Goal: Task Accomplishment & Management: Manage account settings

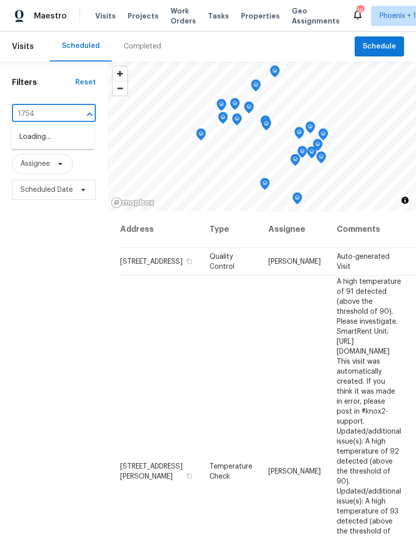
type input "17547"
click at [65, 143] on li "17547 W Monte Lindo Ln, Surprise, AZ 85387" at bounding box center [52, 142] width 83 height 27
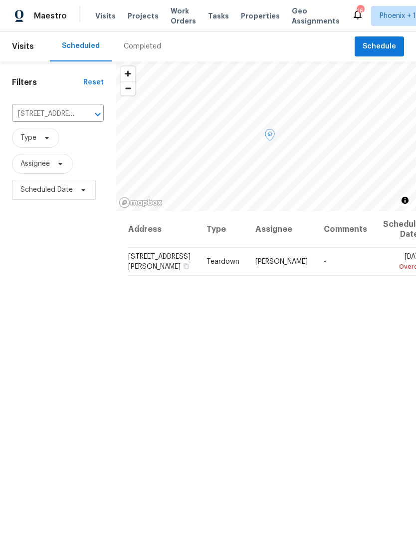
click at [0, 0] on icon at bounding box center [0, 0] width 0 height 0
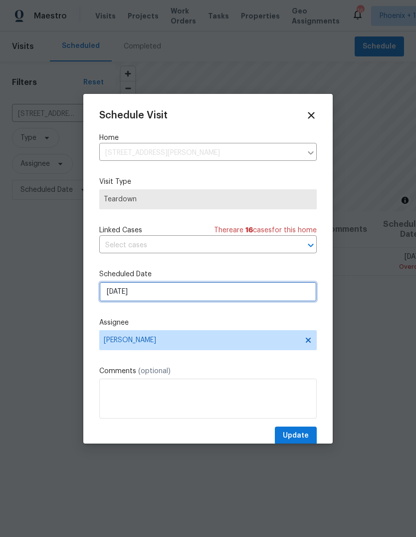
click at [157, 301] on input "10/5/2025" at bounding box center [208, 292] width 218 height 20
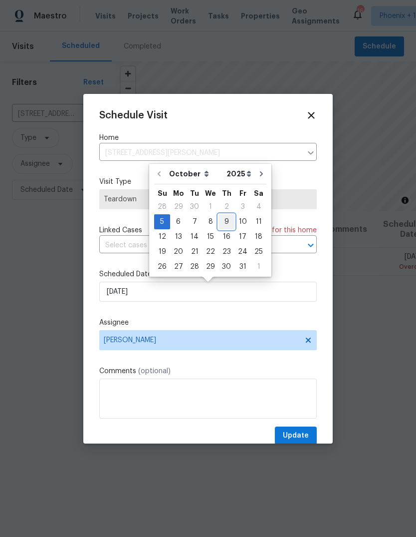
click at [224, 225] on div "9" at bounding box center [227, 222] width 16 height 14
type input "10/9/2025"
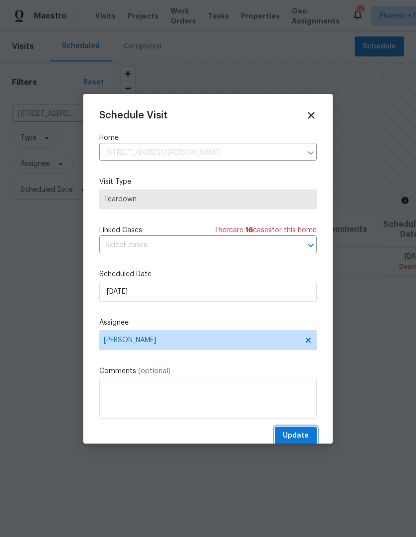
click at [300, 437] on span "Update" at bounding box center [296, 435] width 26 height 12
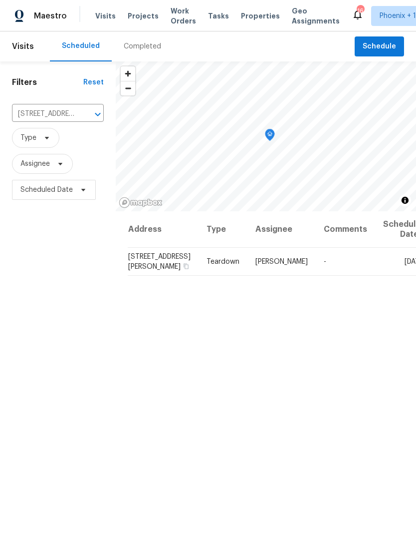
click at [81, 114] on icon "Clear" at bounding box center [85, 114] width 10 height 10
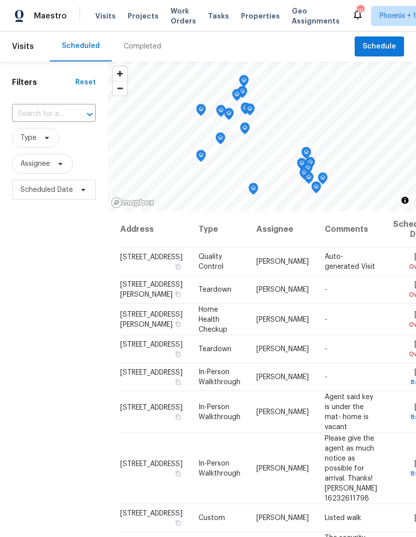
click at [60, 111] on input "text" at bounding box center [40, 113] width 56 height 15
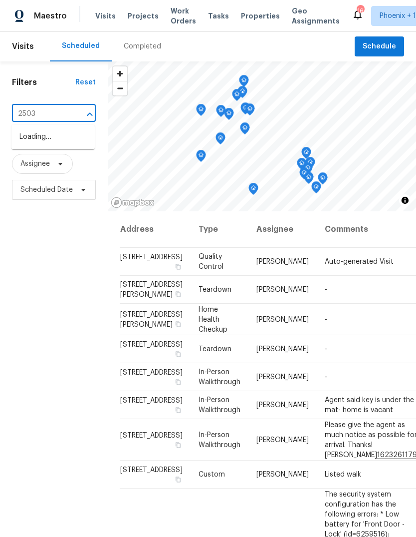
type input "25038"
click at [58, 140] on li "25038 N 40th Ave, Phoenix, AZ 85083" at bounding box center [52, 137] width 83 height 16
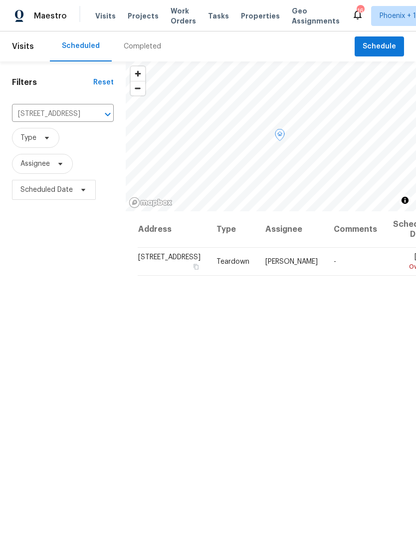
click at [0, 0] on icon at bounding box center [0, 0] width 0 height 0
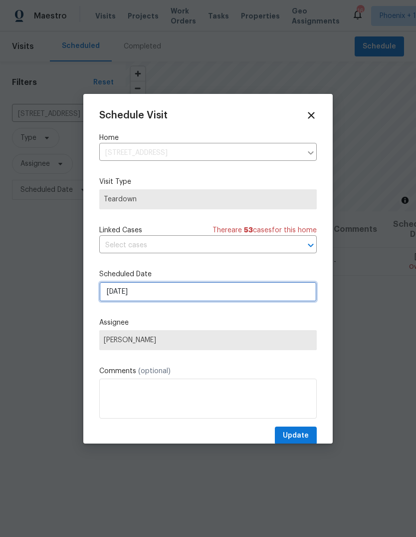
click at [166, 295] on input "10/5/2025" at bounding box center [208, 292] width 218 height 20
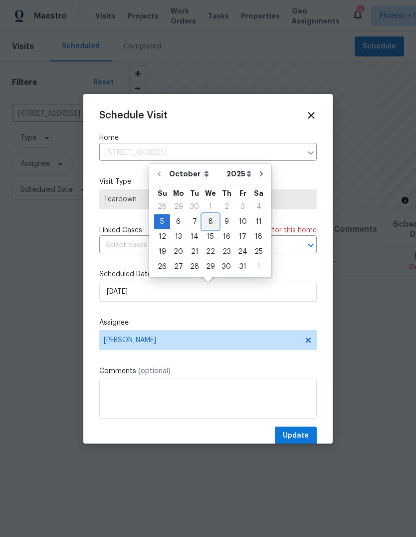
click at [211, 223] on div "8" at bounding box center [211, 222] width 16 height 14
type input "10/8/2025"
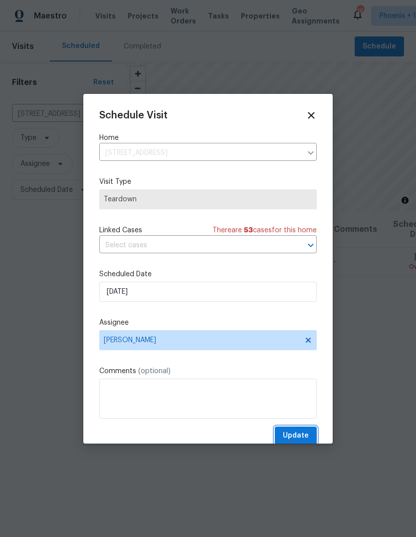
click at [301, 435] on span "Update" at bounding box center [296, 435] width 26 height 12
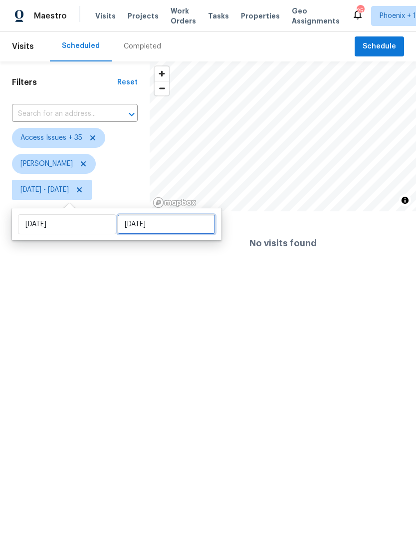
click at [180, 229] on input "[DATE]" at bounding box center [166, 224] width 98 height 20
select select "9"
select select "2025"
select select "10"
select select "2025"
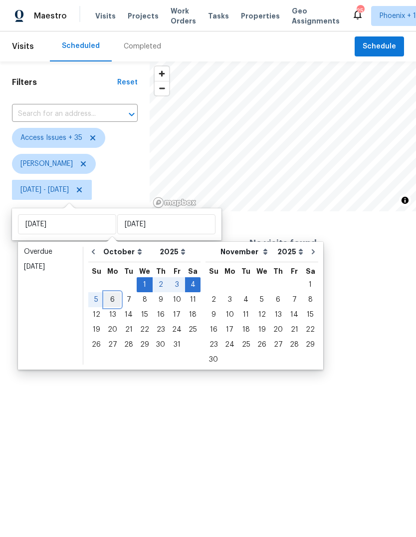
click at [112, 301] on div "6" at bounding box center [112, 300] width 16 height 14
type input "[DATE]"
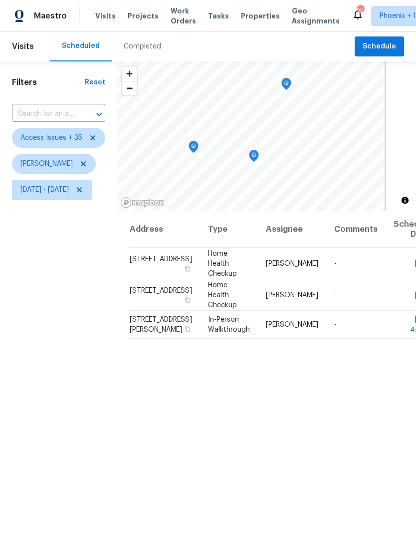
click at [291, 82] on icon "Map marker" at bounding box center [286, 83] width 9 height 11
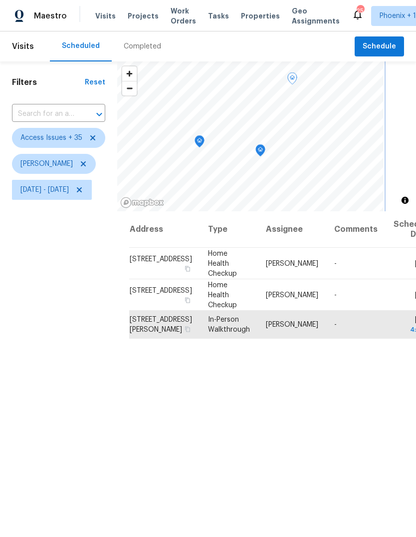
click at [265, 150] on icon "Map marker" at bounding box center [260, 150] width 9 height 11
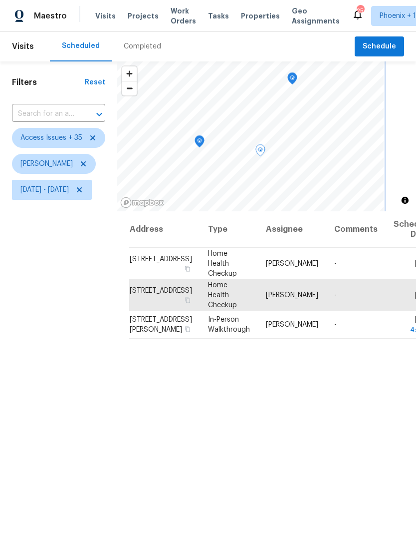
click at [204, 143] on icon "Map marker" at bounding box center [199, 141] width 9 height 11
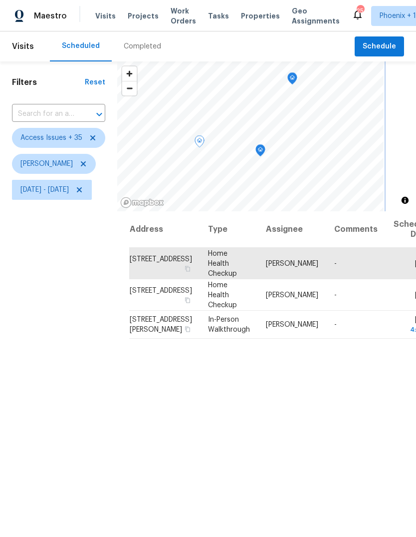
click at [265, 149] on icon "Map marker" at bounding box center [260, 150] width 9 height 11
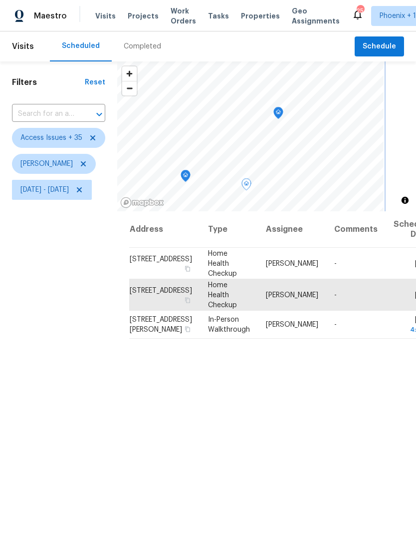
click at [280, 112] on icon "Map marker" at bounding box center [278, 112] width 3 height 2
